Goal: Transaction & Acquisition: Purchase product/service

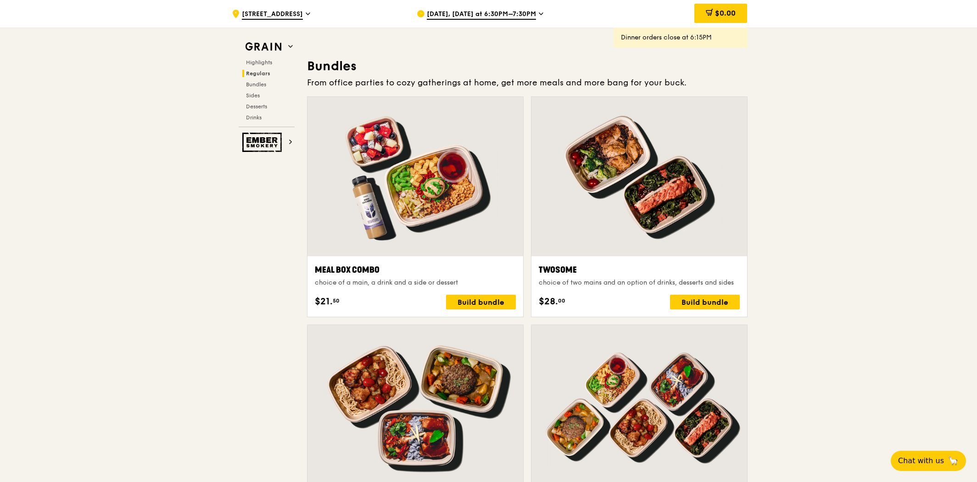
scroll to position [1325, 0]
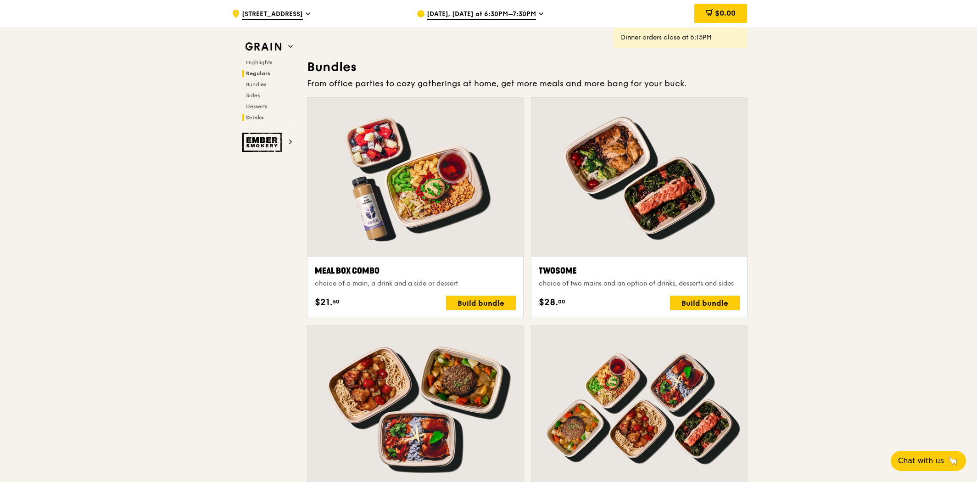
click at [251, 116] on span "Drinks" at bounding box center [255, 117] width 18 height 6
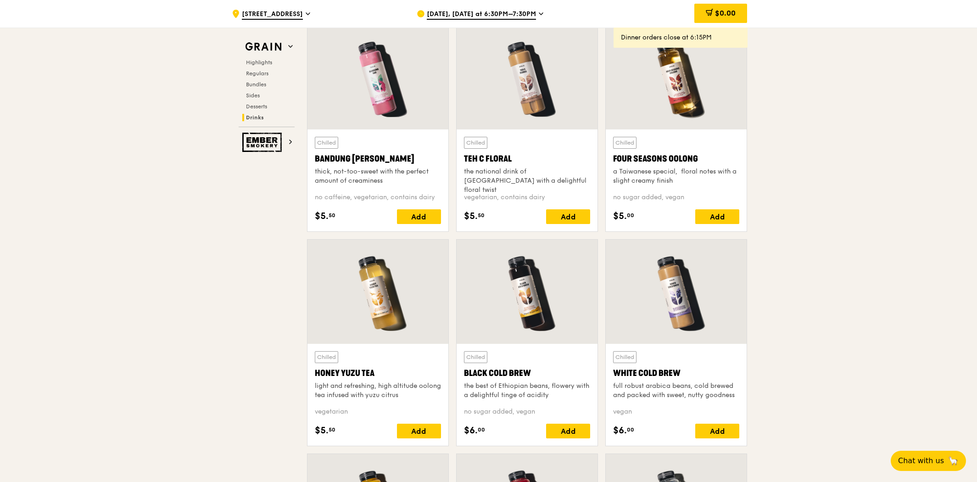
scroll to position [3200, 0]
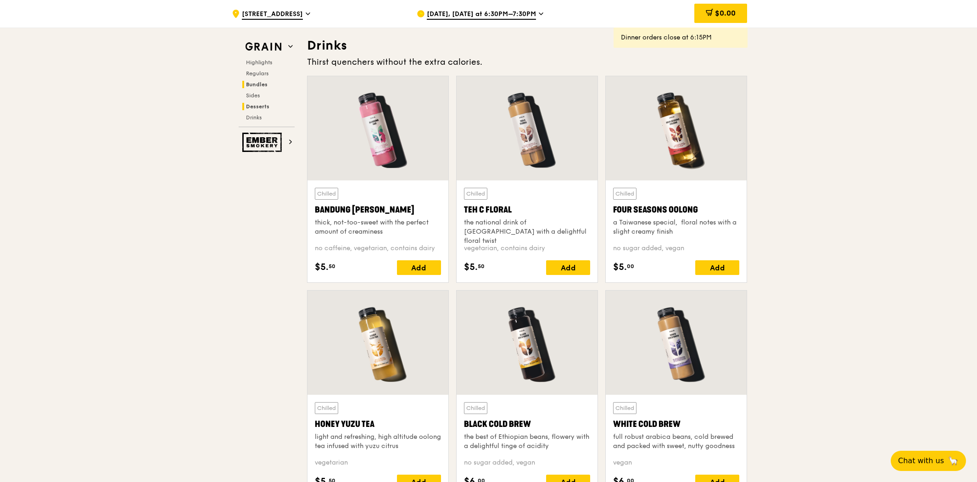
click at [257, 82] on span "Bundles" at bounding box center [257, 84] width 22 height 6
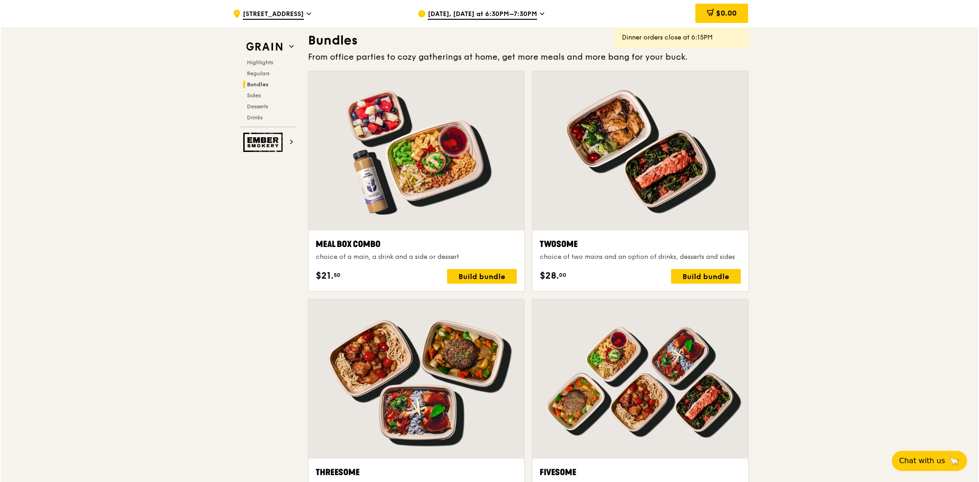
scroll to position [1347, 0]
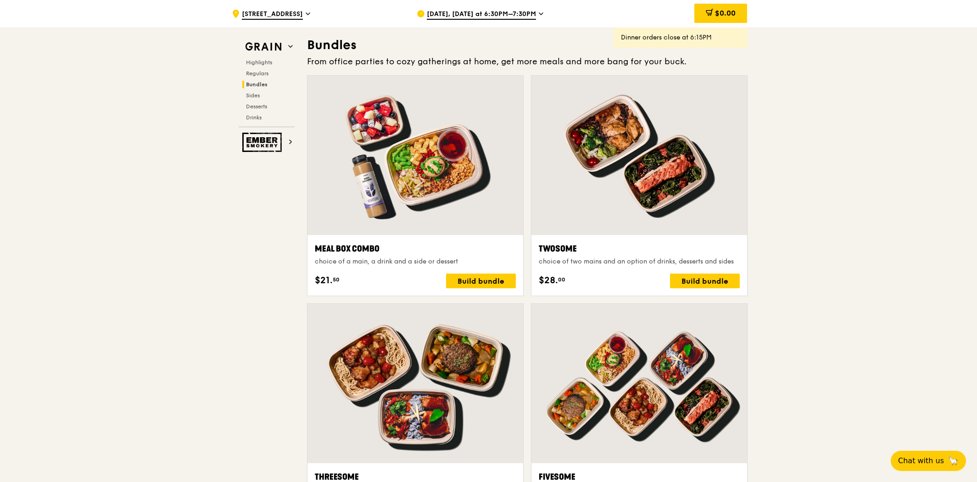
click at [444, 186] on div at bounding box center [415, 155] width 216 height 159
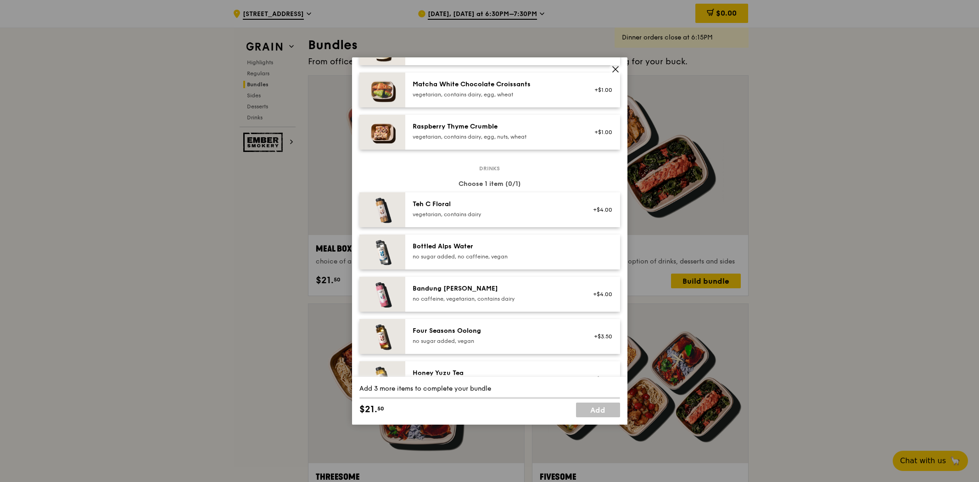
scroll to position [947, 0]
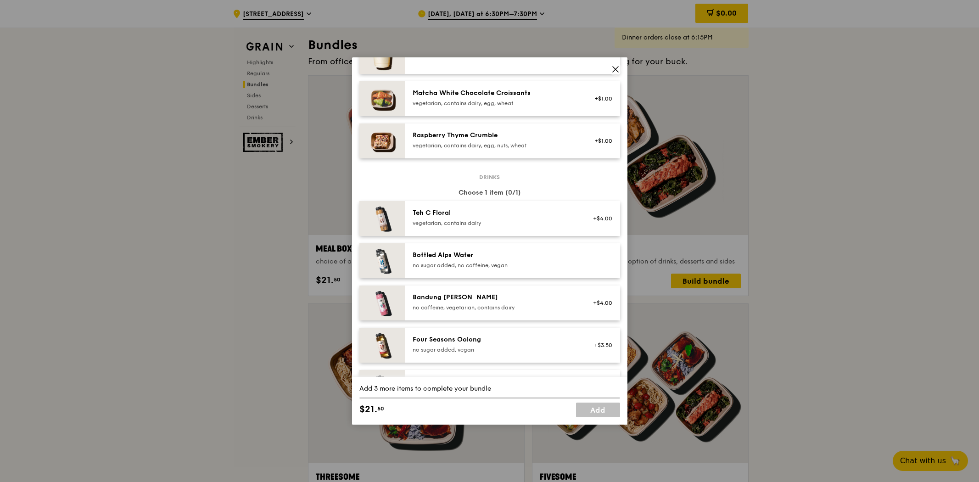
click at [452, 214] on div "Teh C Floral" at bounding box center [494, 212] width 165 height 9
click at [453, 214] on div "Teh C Floral" at bounding box center [494, 212] width 165 height 9
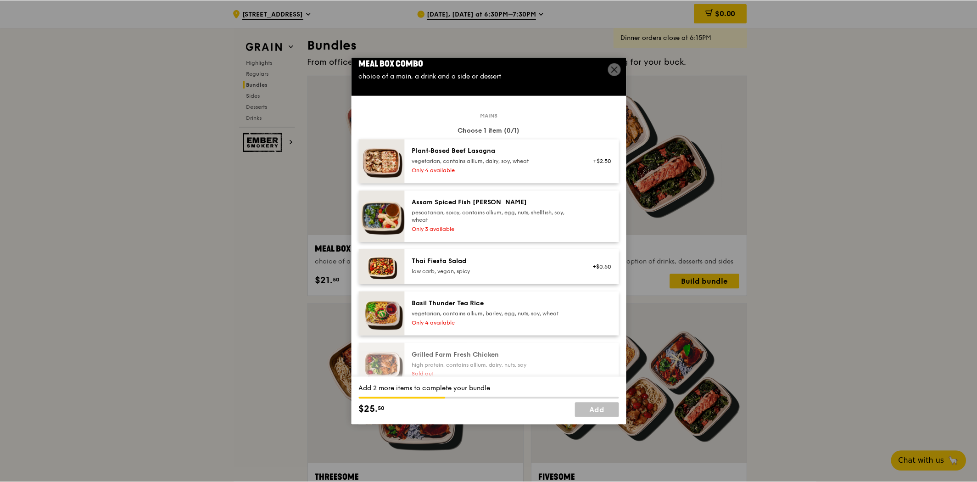
scroll to position [0, 0]
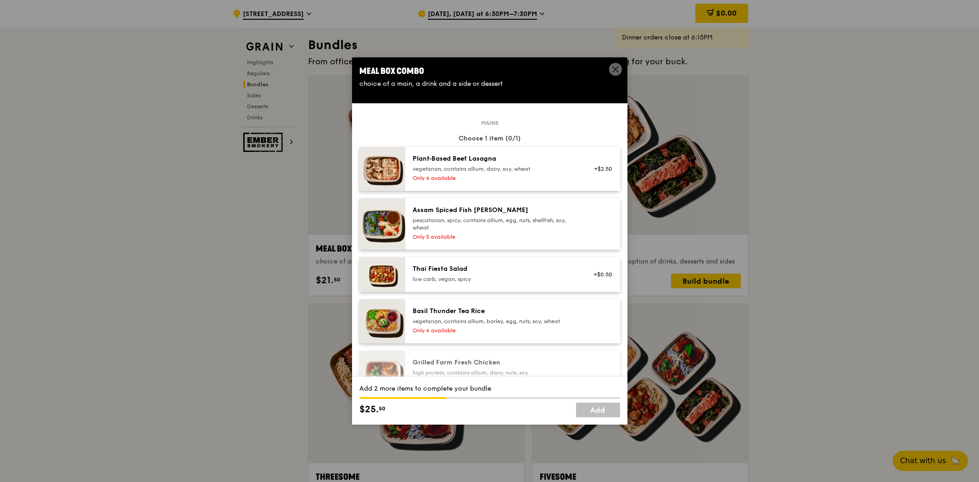
click at [612, 65] on icon at bounding box center [615, 69] width 8 height 8
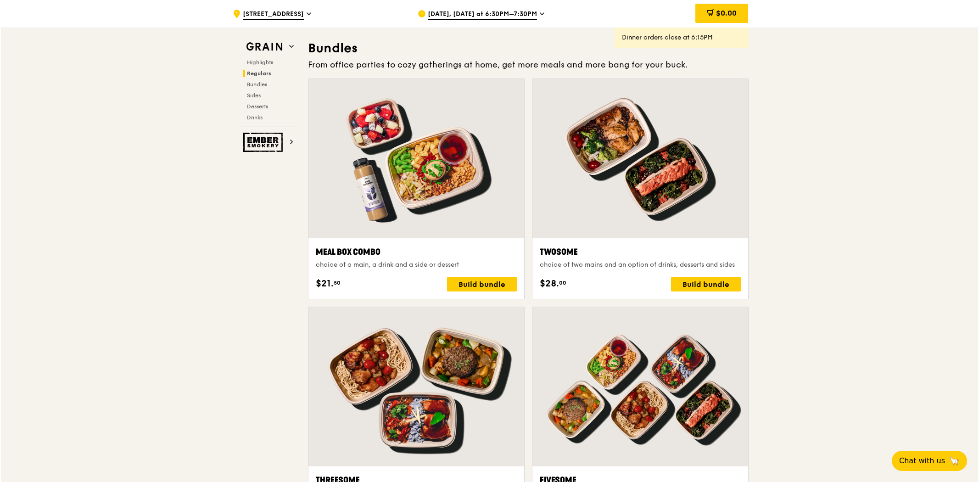
scroll to position [1347, 0]
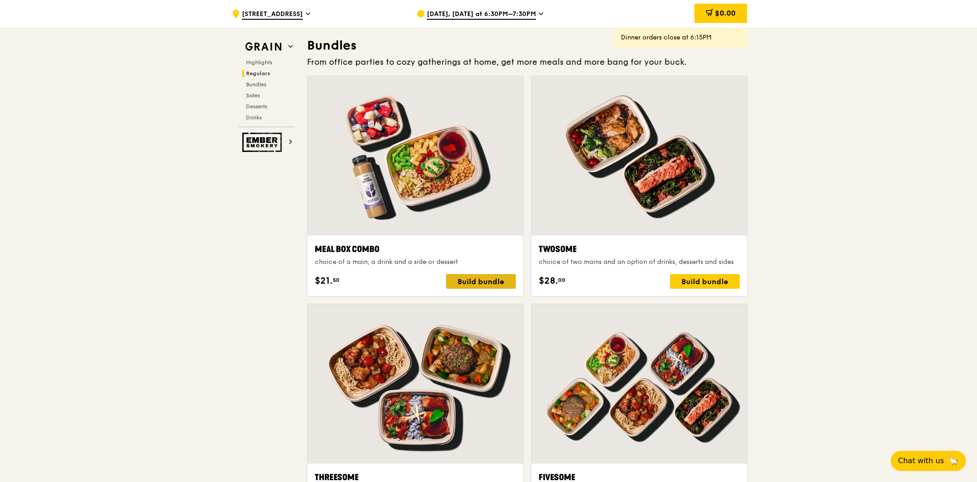
click at [492, 281] on div "Build bundle" at bounding box center [481, 281] width 70 height 15
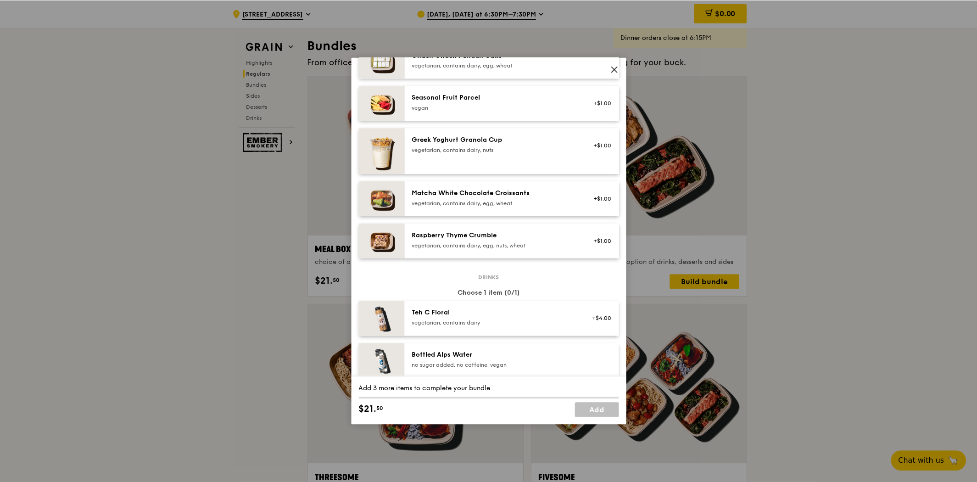
scroll to position [794, 0]
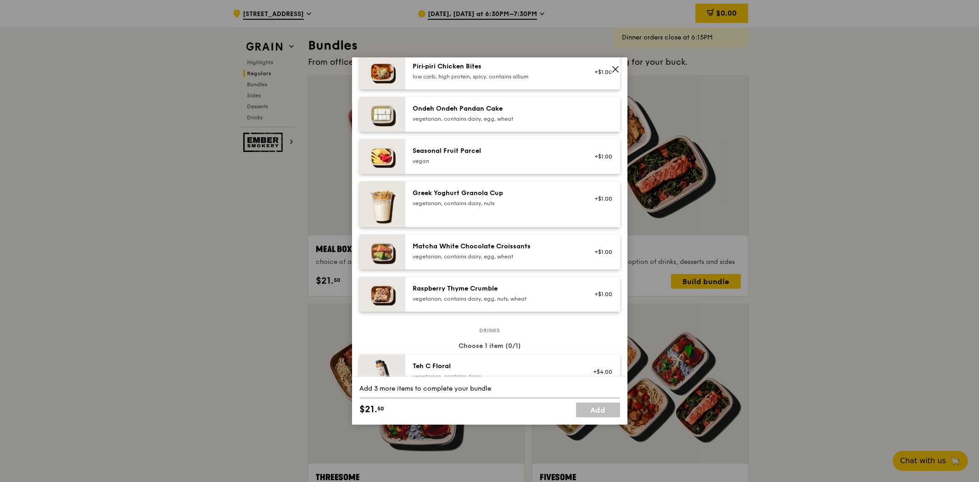
click at [613, 70] on icon at bounding box center [615, 70] width 6 height 6
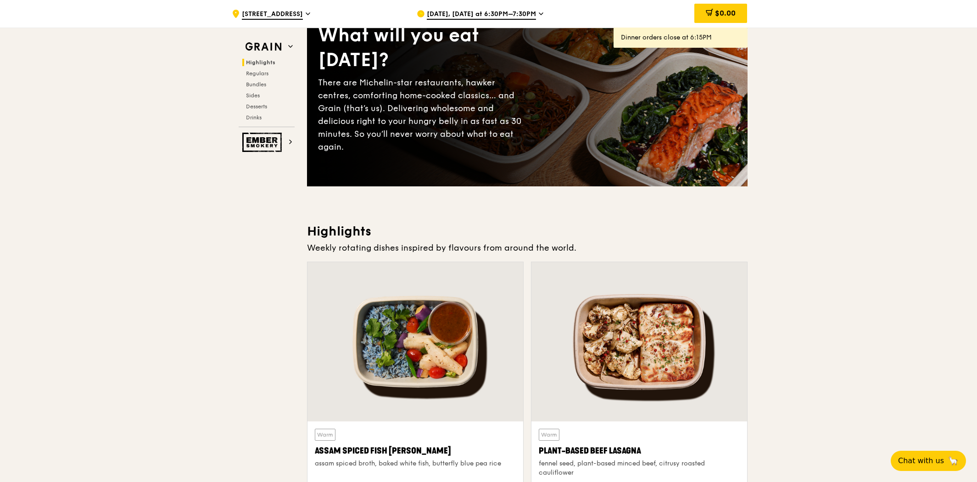
scroll to position [204, 0]
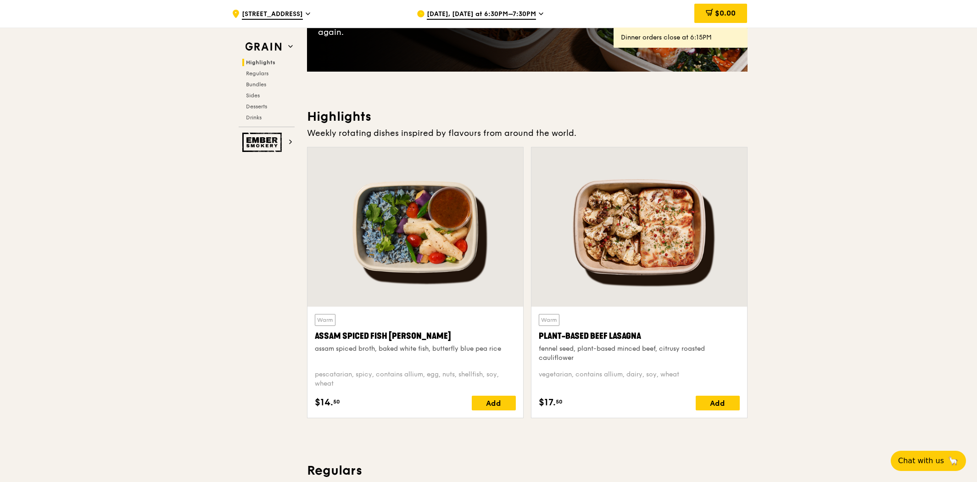
click at [483, 282] on div at bounding box center [415, 226] width 216 height 159
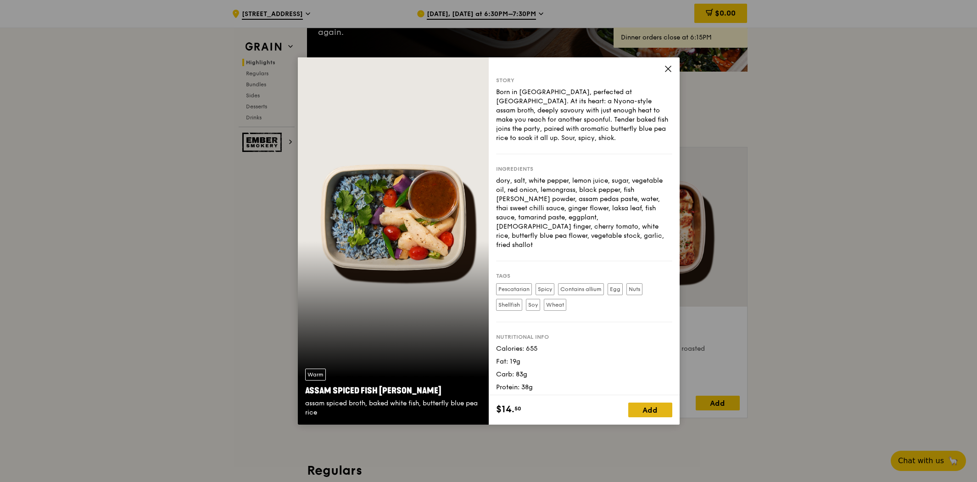
drag, startPoint x: 676, startPoint y: 412, endPoint x: 665, endPoint y: 409, distance: 11.3
click at [665, 409] on div "Add" at bounding box center [650, 409] width 44 height 15
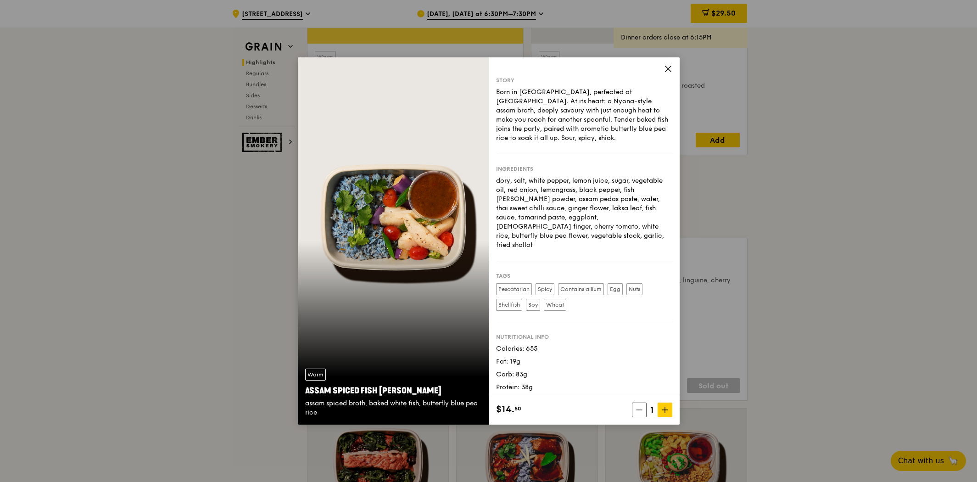
scroll to position [612, 0]
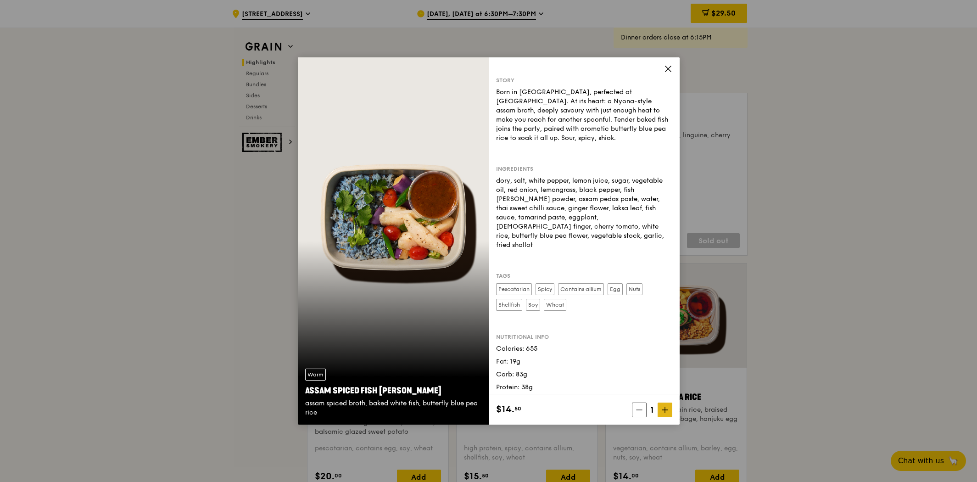
click at [666, 406] on span at bounding box center [664, 409] width 15 height 15
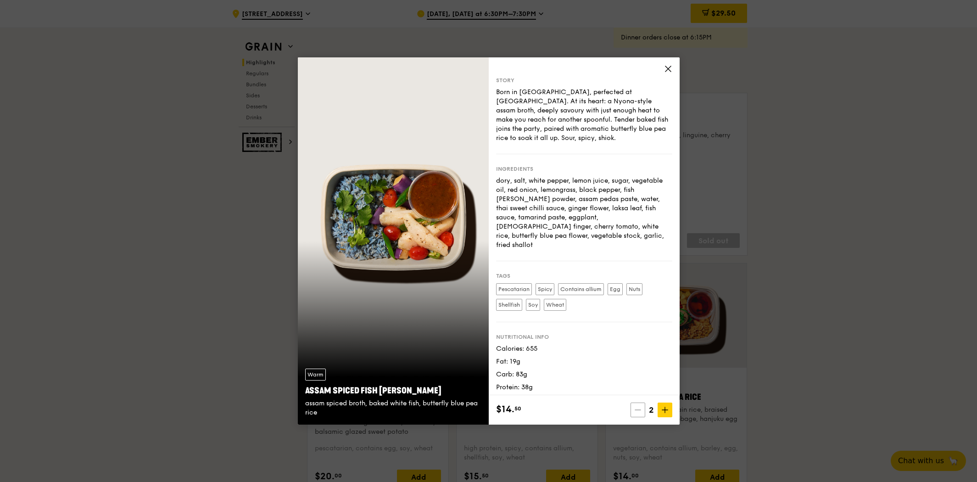
click at [637, 407] on icon at bounding box center [637, 409] width 6 height 6
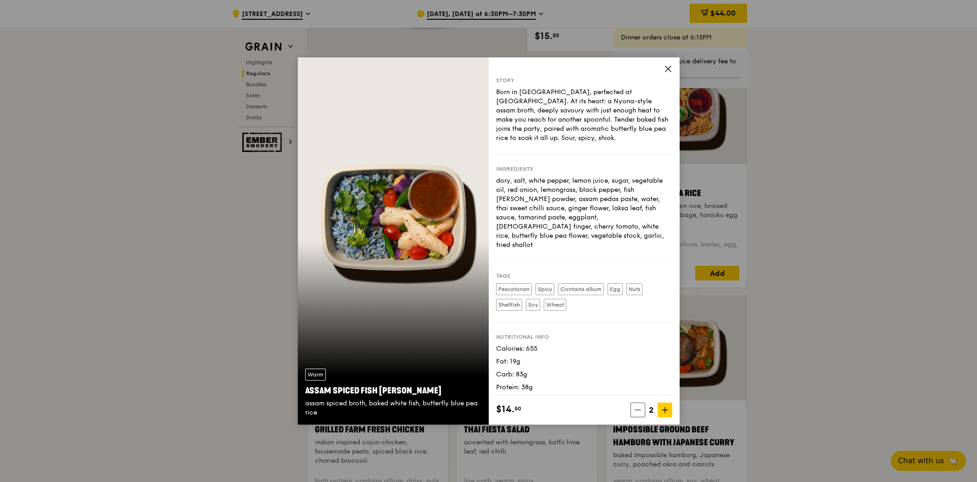
click at [591, 322] on div "Nutritional info Calories: 655 Fat: 19g Carb: 83g Protein: 38g" at bounding box center [584, 357] width 176 height 70
click at [667, 73] on span at bounding box center [668, 70] width 8 height 10
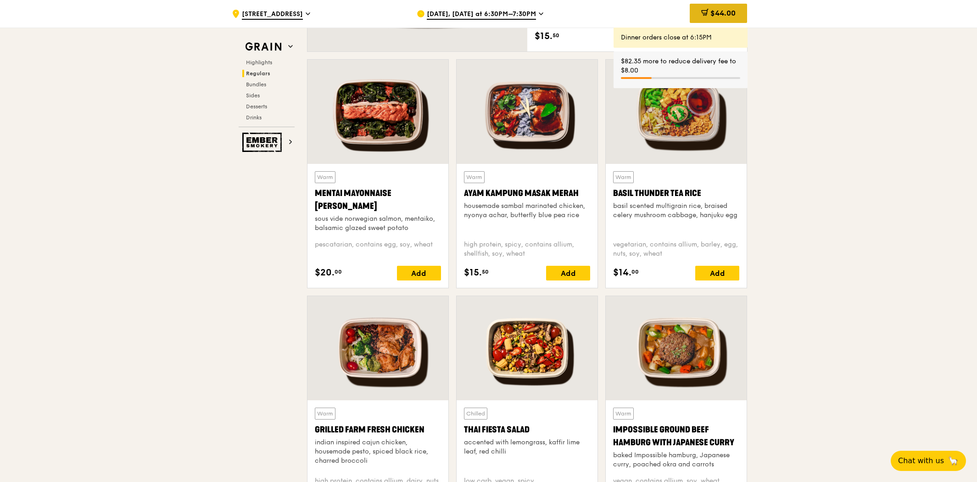
click at [703, 15] on icon at bounding box center [705, 12] width 5 height 6
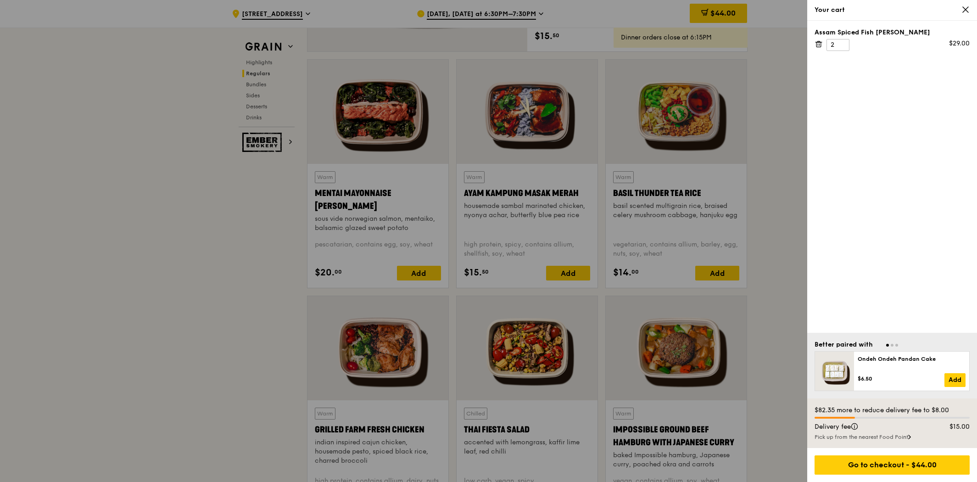
click at [873, 180] on div "Assam Spiced Fish [PERSON_NAME] 2 $29.00" at bounding box center [892, 177] width 170 height 312
click at [966, 14] on div "Your cart" at bounding box center [891, 10] width 155 height 9
click at [963, 14] on div "Your cart" at bounding box center [891, 10] width 155 height 9
click at [890, 346] on div at bounding box center [891, 344] width 155 height 9
click at [888, 345] on span "Go to slide 1" at bounding box center [887, 345] width 3 height 3
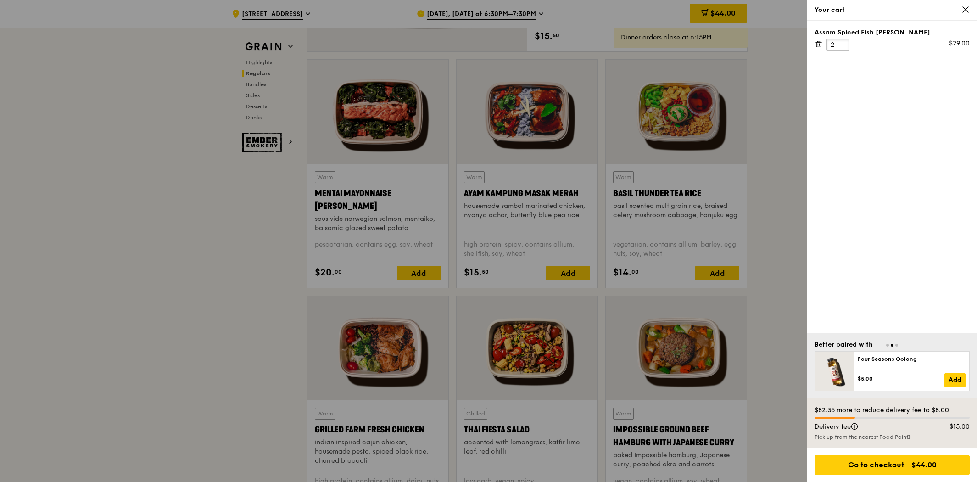
click at [835, 41] on input "2" at bounding box center [837, 45] width 23 height 12
type input "1"
click at [962, 15] on div "Your cart" at bounding box center [892, 10] width 170 height 21
click at [818, 41] on icon at bounding box center [818, 44] width 8 height 8
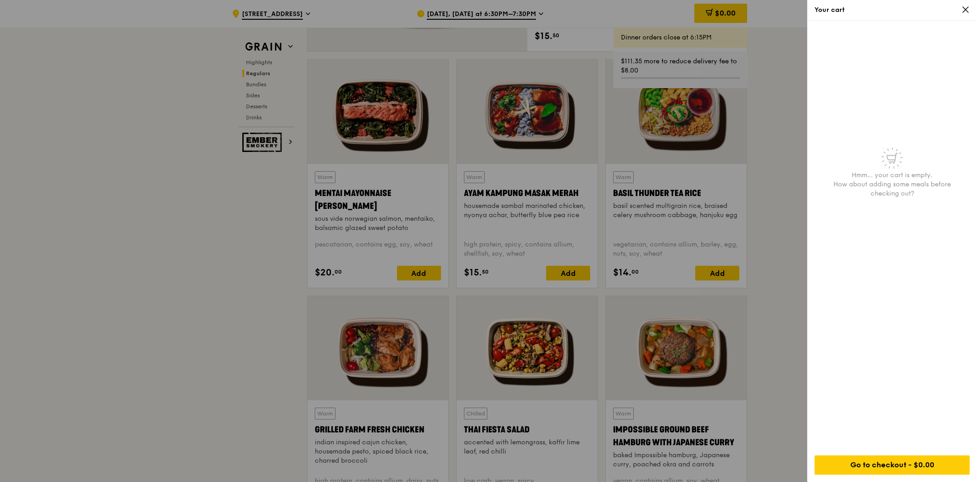
click at [780, 106] on div at bounding box center [488, 241] width 977 height 482
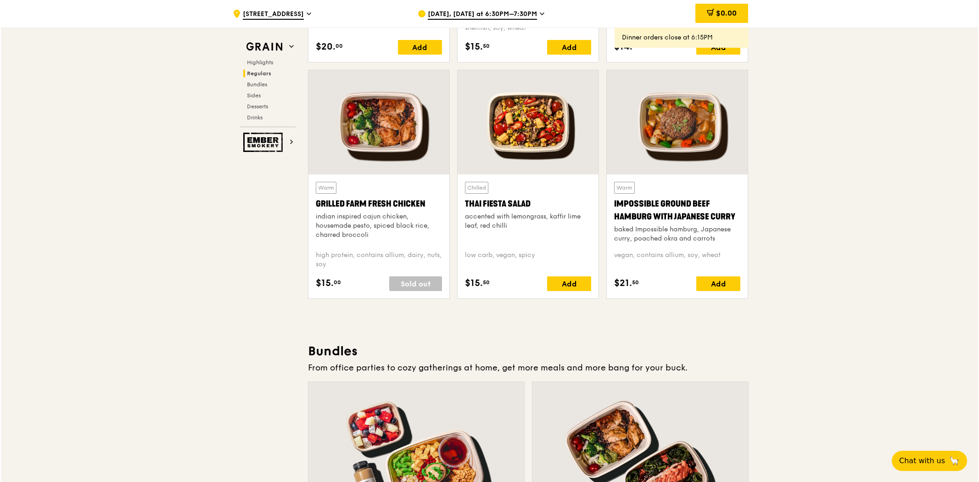
scroll to position [1274, 0]
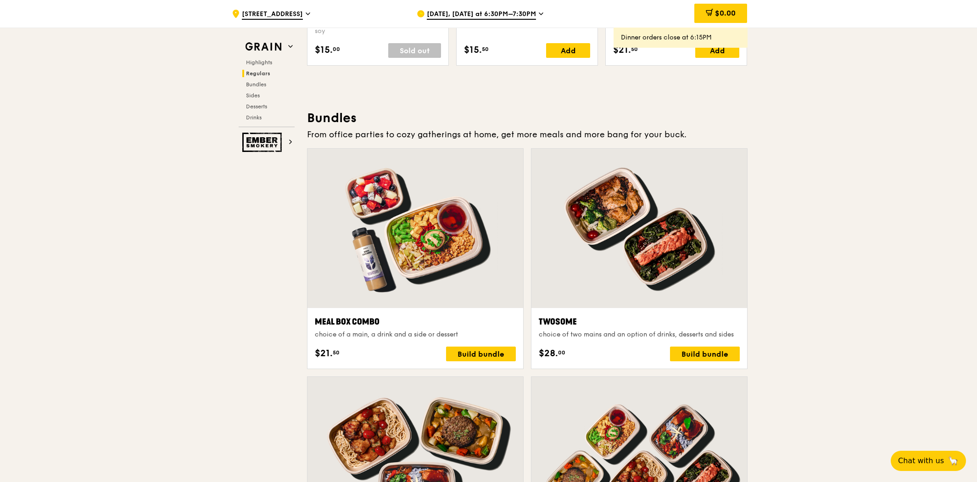
drag, startPoint x: 437, startPoint y: 223, endPoint x: 437, endPoint y: 229, distance: 6.4
click at [437, 229] on div at bounding box center [415, 228] width 216 height 159
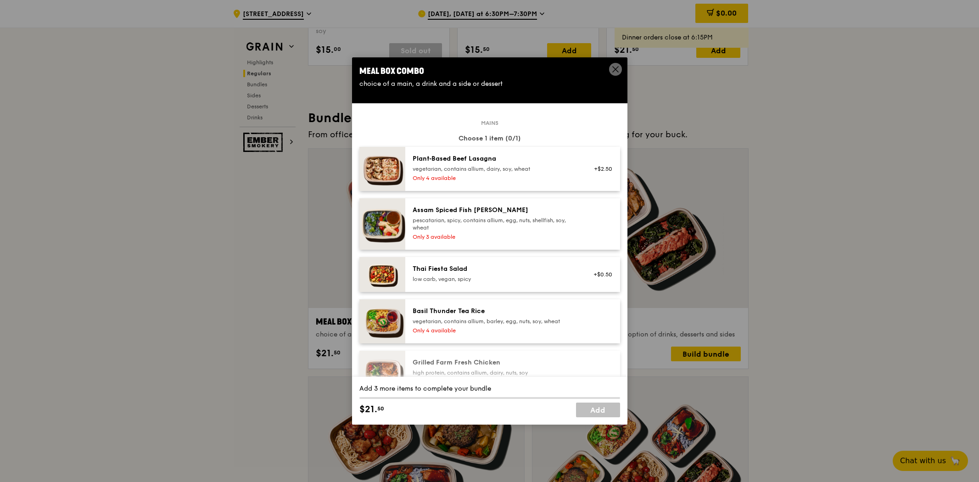
click at [611, 67] on icon at bounding box center [615, 69] width 8 height 8
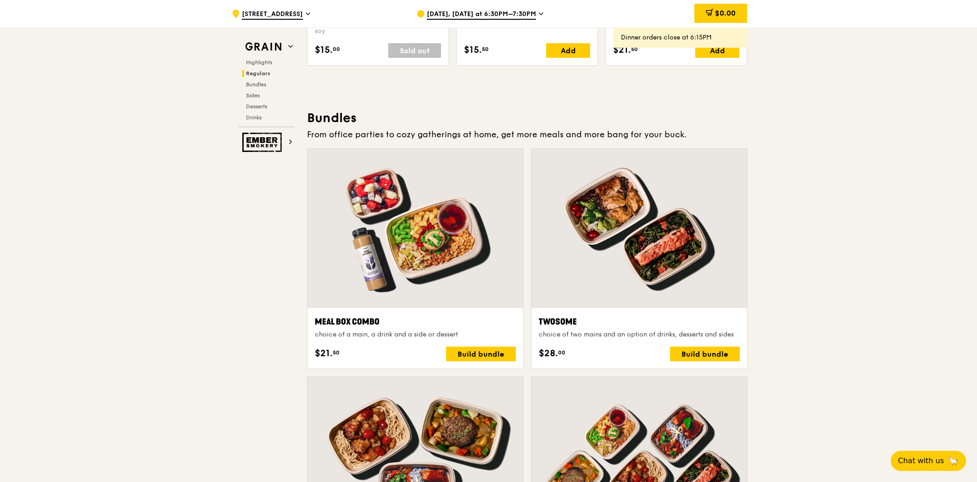
click at [434, 215] on div at bounding box center [415, 228] width 216 height 159
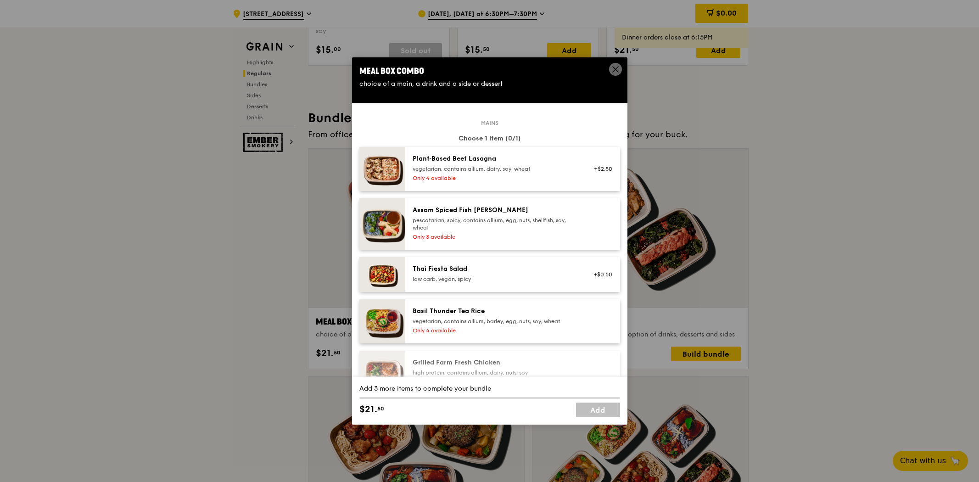
click at [526, 228] on div "pescatarian, spicy, contains allium, egg, nuts, shellfish, soy, wheat" at bounding box center [494, 224] width 165 height 15
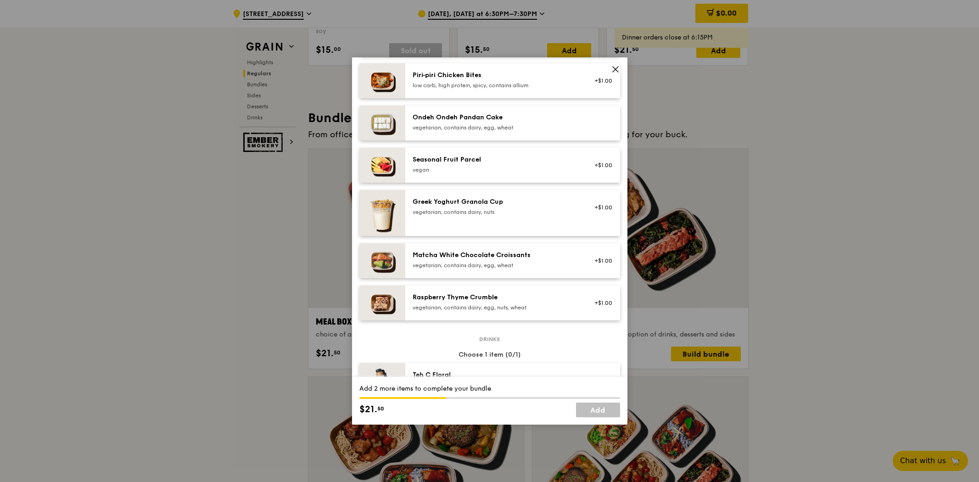
scroll to position [765, 0]
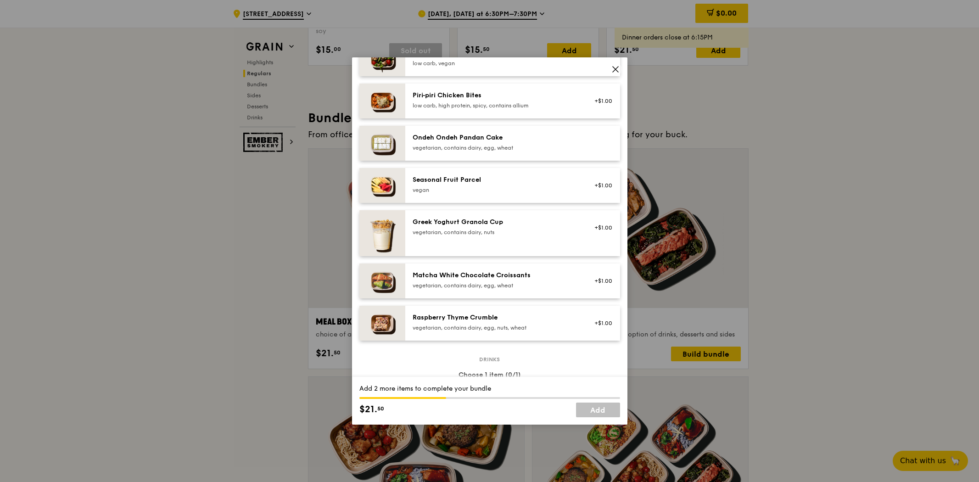
click at [486, 322] on div "Raspberry Thyme Crumble vegetarian, contains dairy, egg, nuts, wheat" at bounding box center [494, 322] width 165 height 18
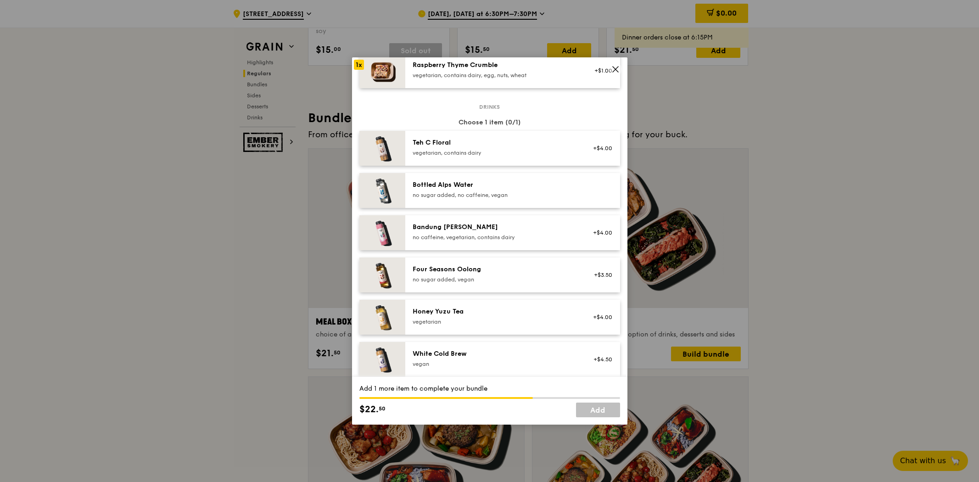
scroll to position [1049, 0]
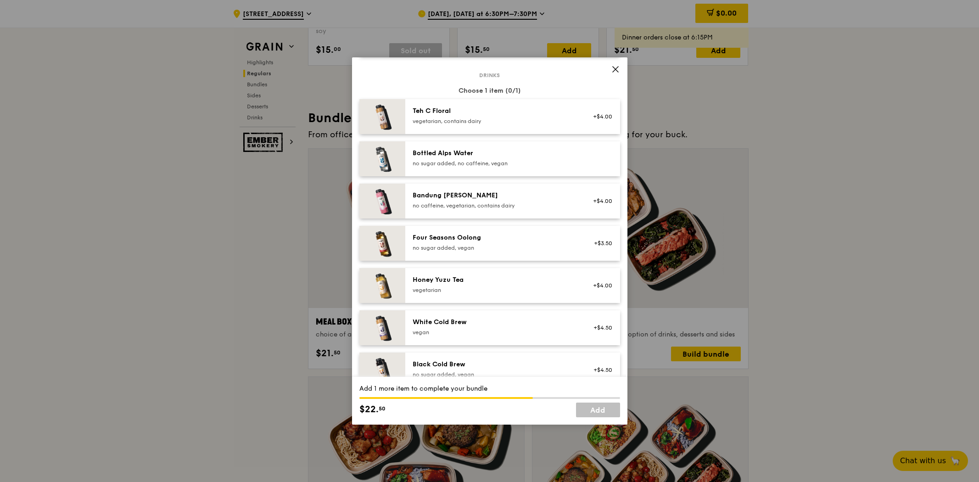
click at [516, 284] on div "Honey Yuzu Tea vegetarian" at bounding box center [494, 284] width 165 height 18
click at [617, 67] on icon at bounding box center [615, 70] width 6 height 6
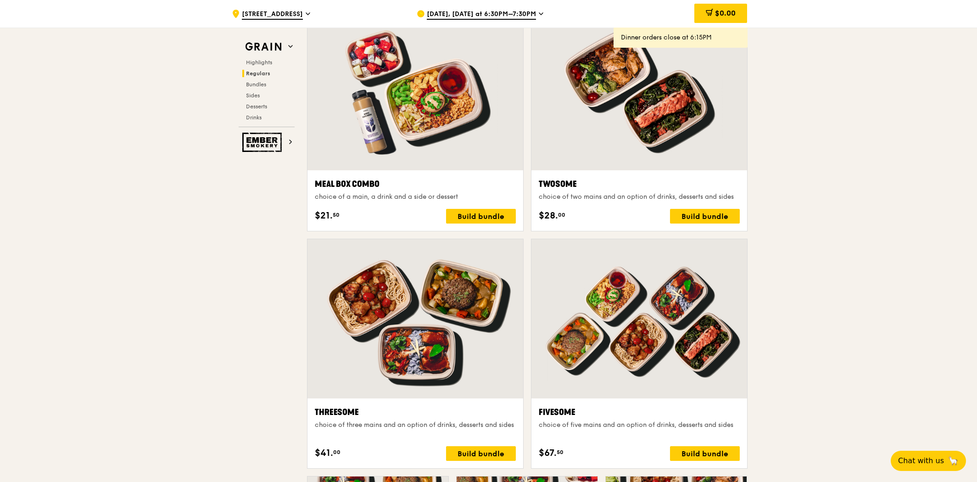
scroll to position [1427, 0]
